Goal: Information Seeking & Learning: Learn about a topic

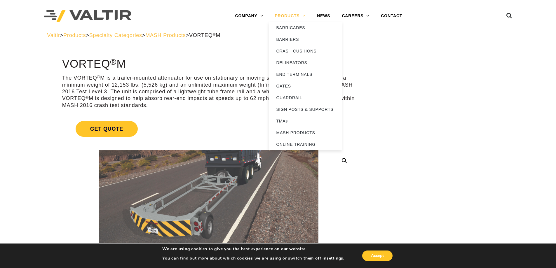
click at [301, 15] on link "PRODUCTS" at bounding box center [290, 16] width 42 height 12
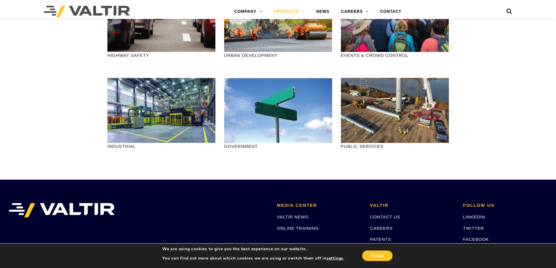
scroll to position [739, 0]
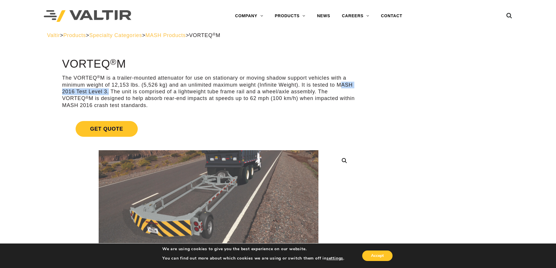
drag, startPoint x: 337, startPoint y: 85, endPoint x: 108, endPoint y: 91, distance: 229.0
click at [108, 91] on p "The VORTEQ ® M is a trailer-mounted attenuator for use on stationary or moving …" at bounding box center [208, 92] width 292 height 34
copy p "MASH 2016 Test Level 3"
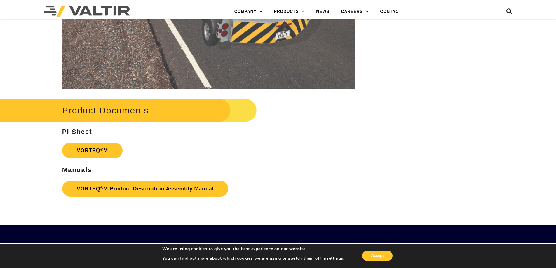
scroll to position [1096, 0]
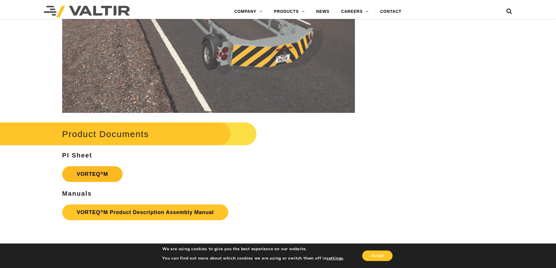
click at [102, 174] on sup "®" at bounding box center [101, 173] width 3 height 4
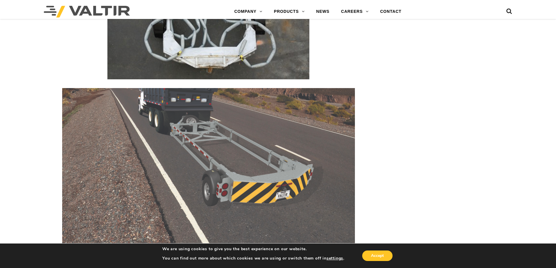
scroll to position [843, 0]
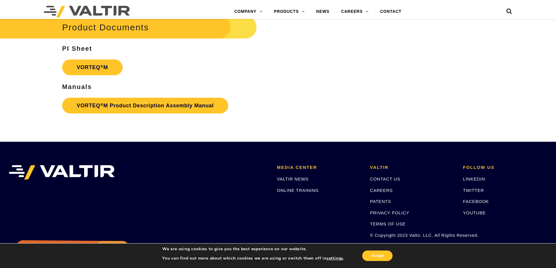
scroll to position [1193, 0]
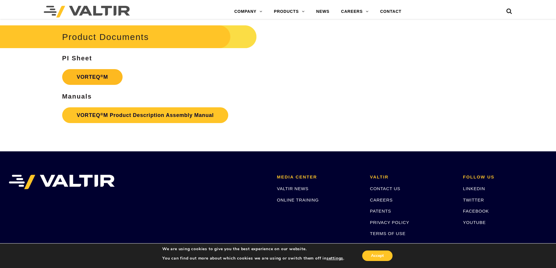
click at [95, 76] on link "VORTEQ ® M" at bounding box center [92, 77] width 60 height 16
